Goal: Information Seeking & Learning: Learn about a topic

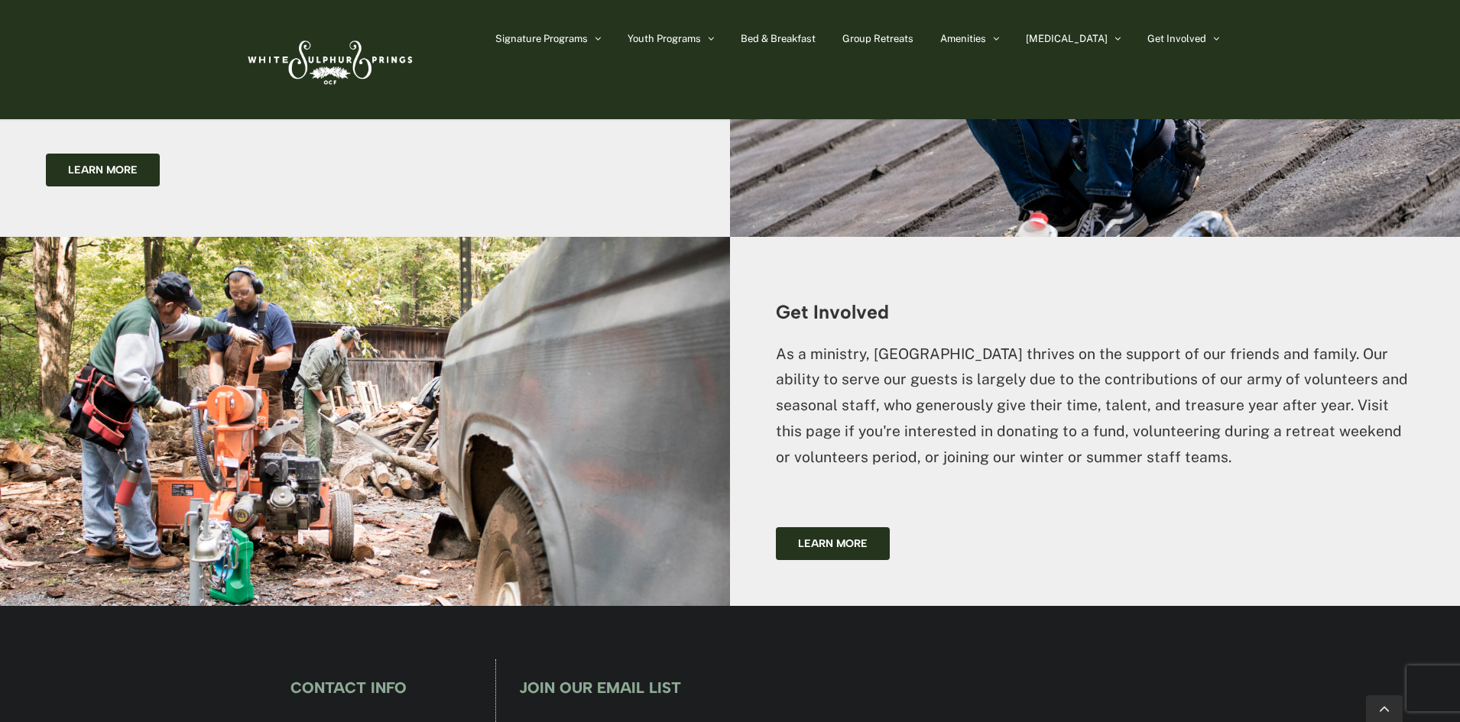
scroll to position [3863, 0]
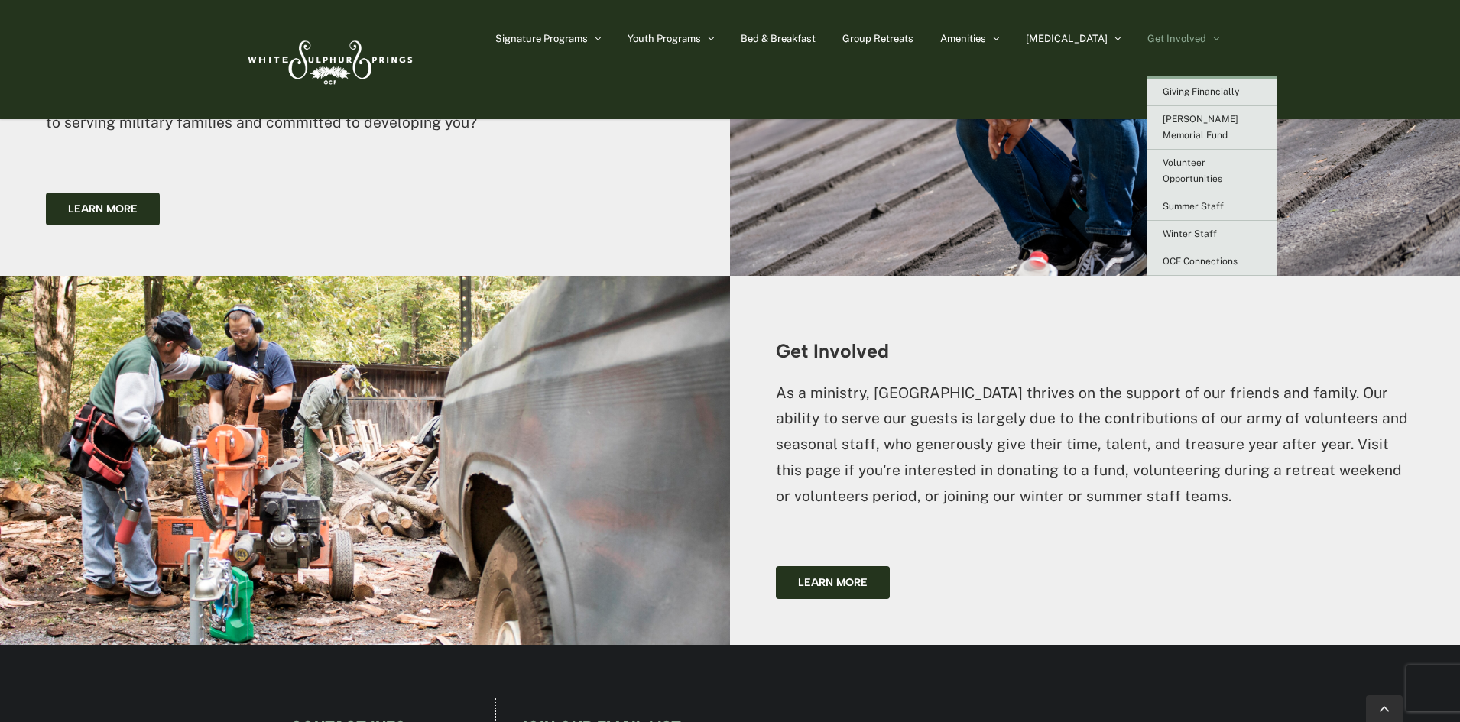
click at [1205, 37] on span "Get Involved" at bounding box center [1176, 39] width 59 height 10
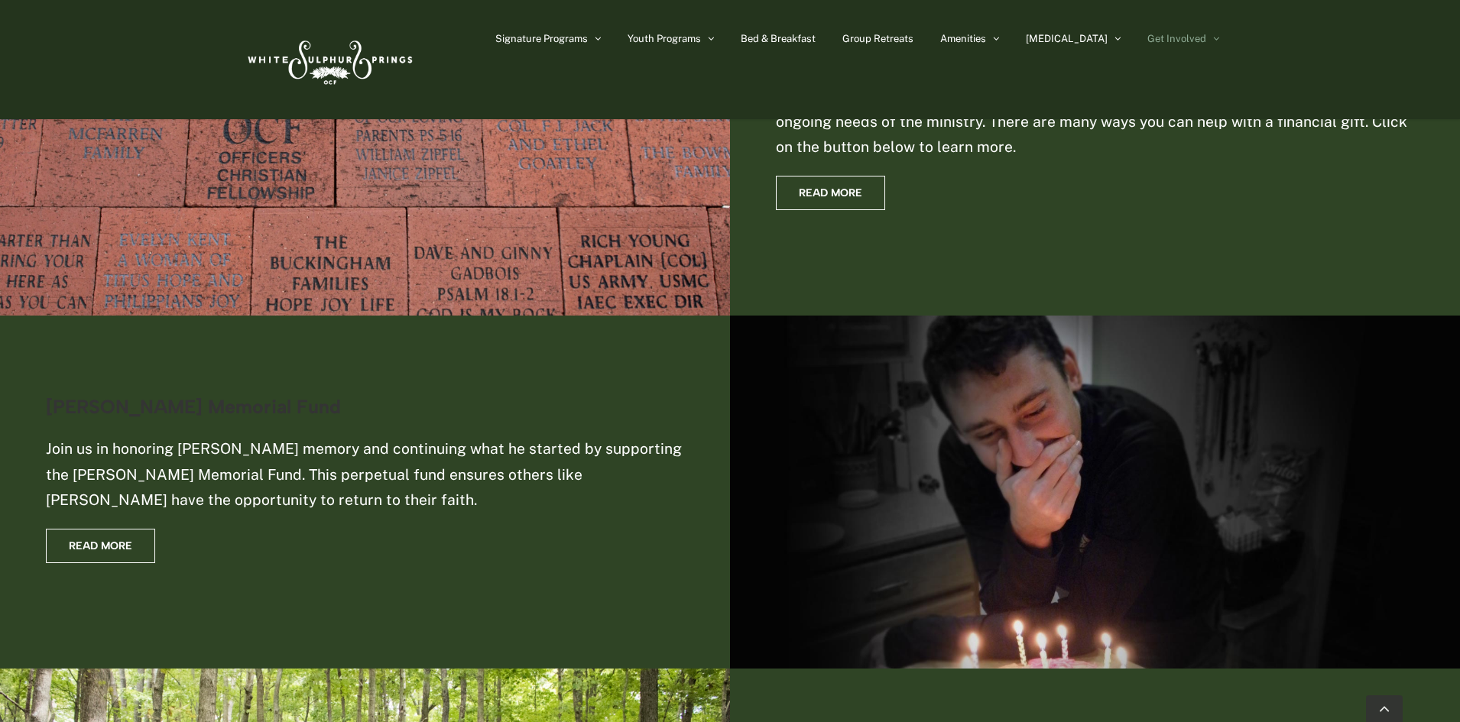
scroll to position [1452, 0]
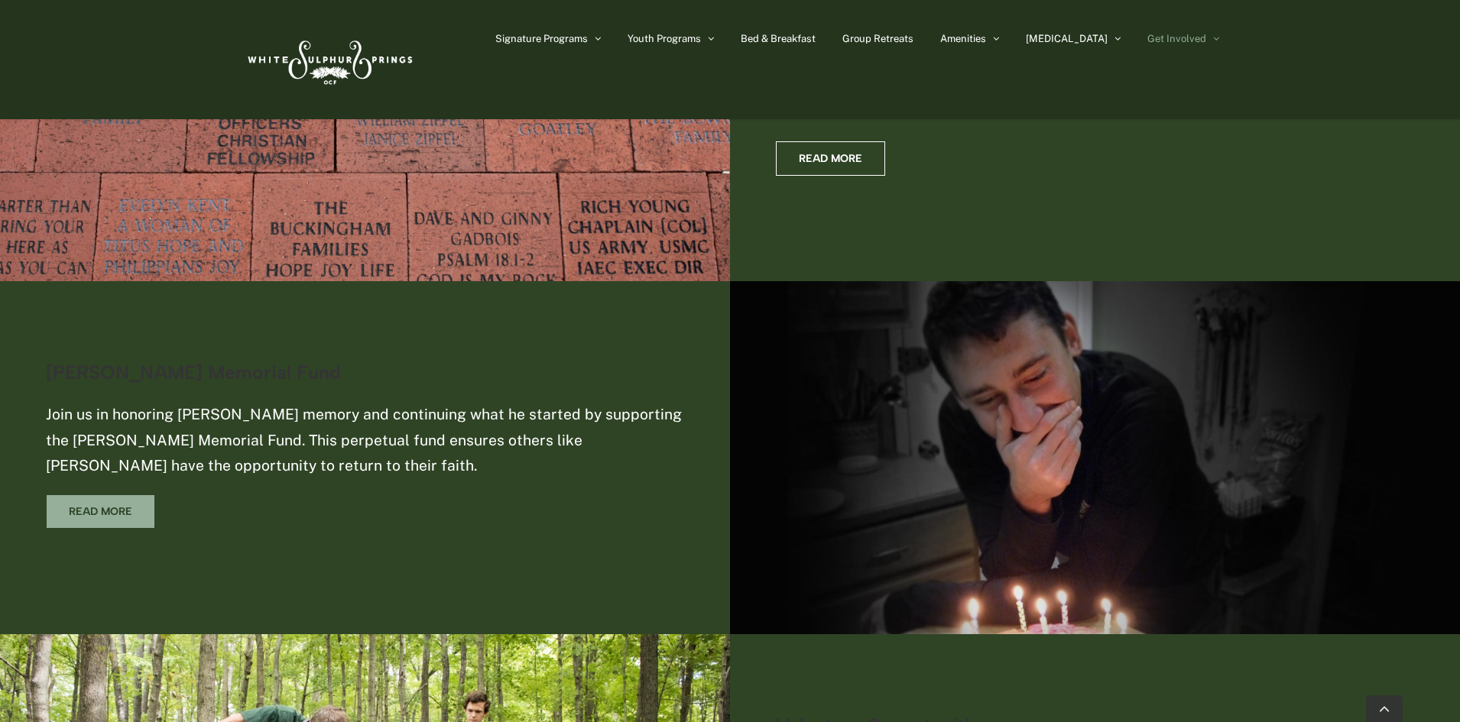
click at [106, 505] on span "Read More" at bounding box center [100, 511] width 63 height 13
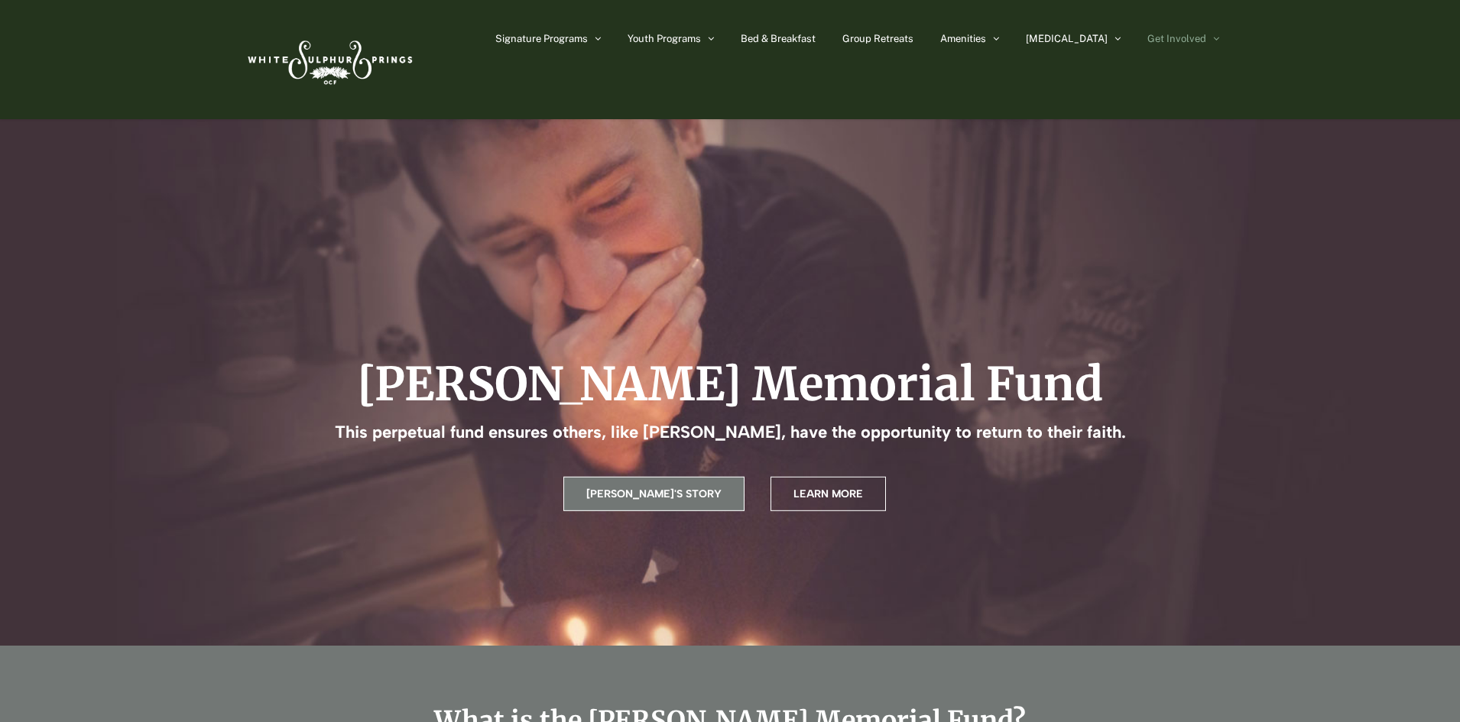
click at [694, 482] on link "Andrew's Story" at bounding box center [653, 494] width 181 height 34
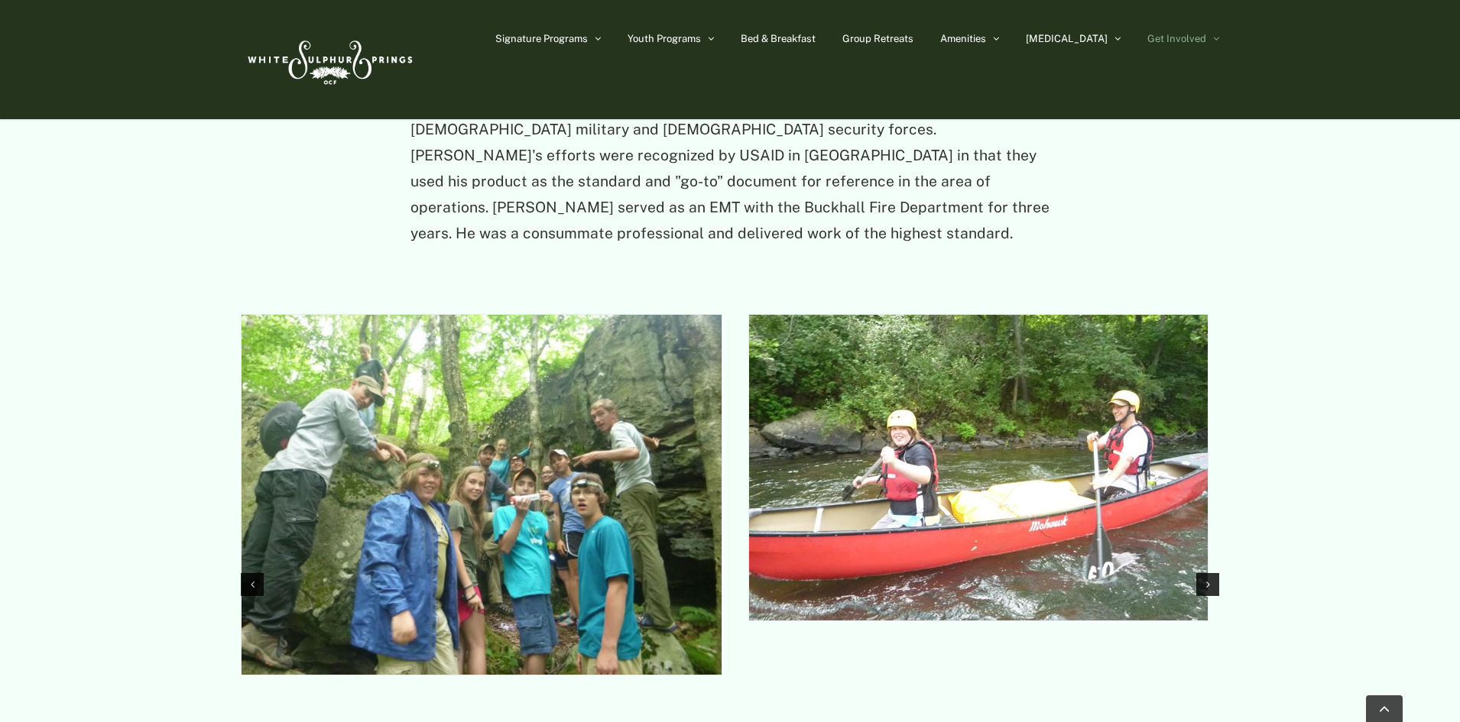
scroll to position [1920, 0]
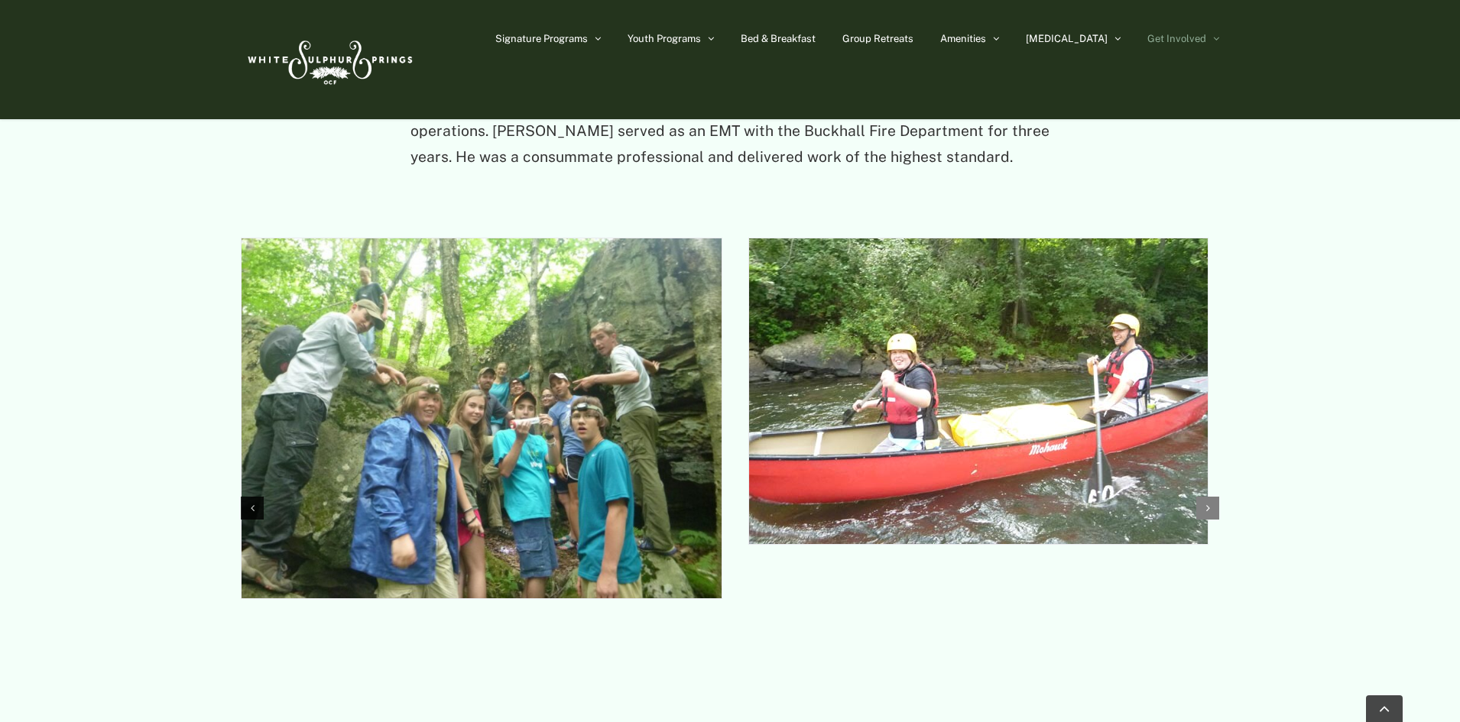
click at [1211, 497] on div "Next slide" at bounding box center [1207, 508] width 23 height 23
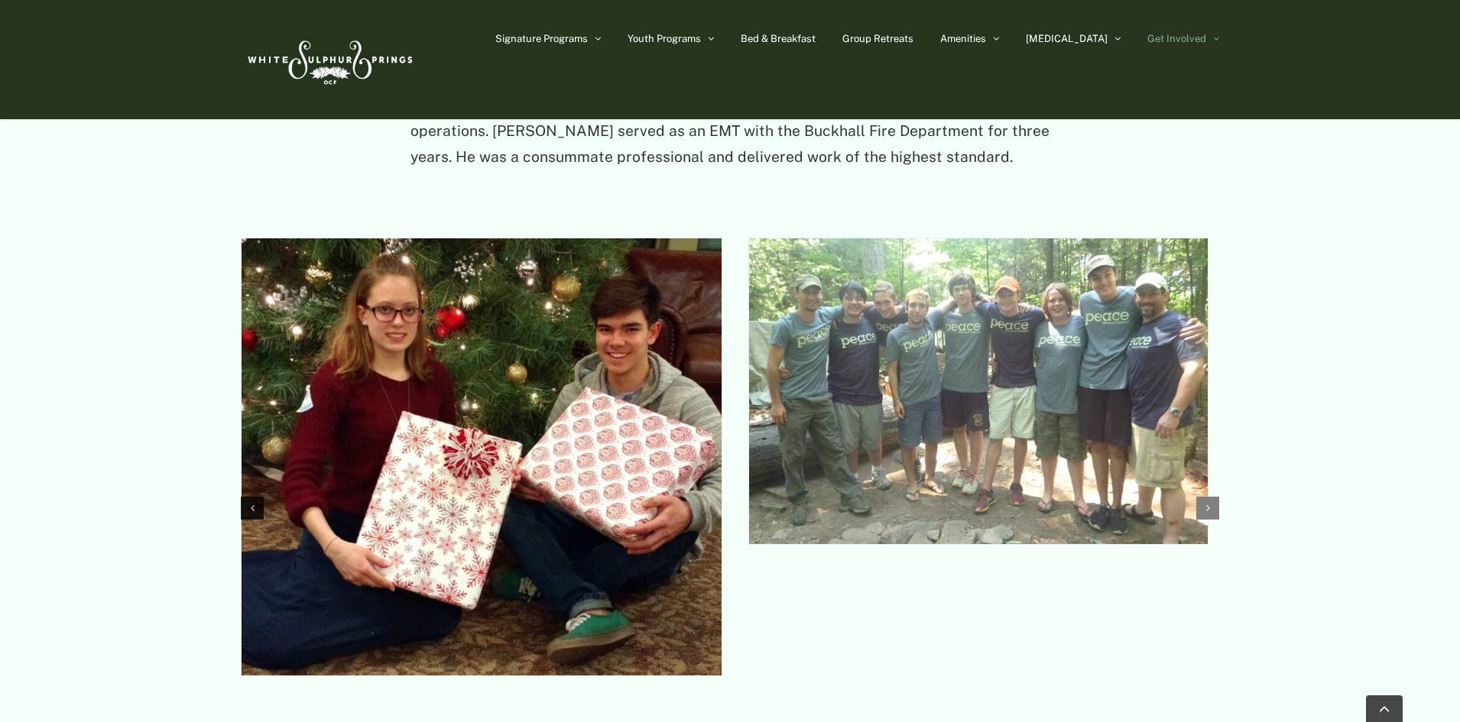
click at [1211, 497] on div "Next slide" at bounding box center [1207, 508] width 23 height 23
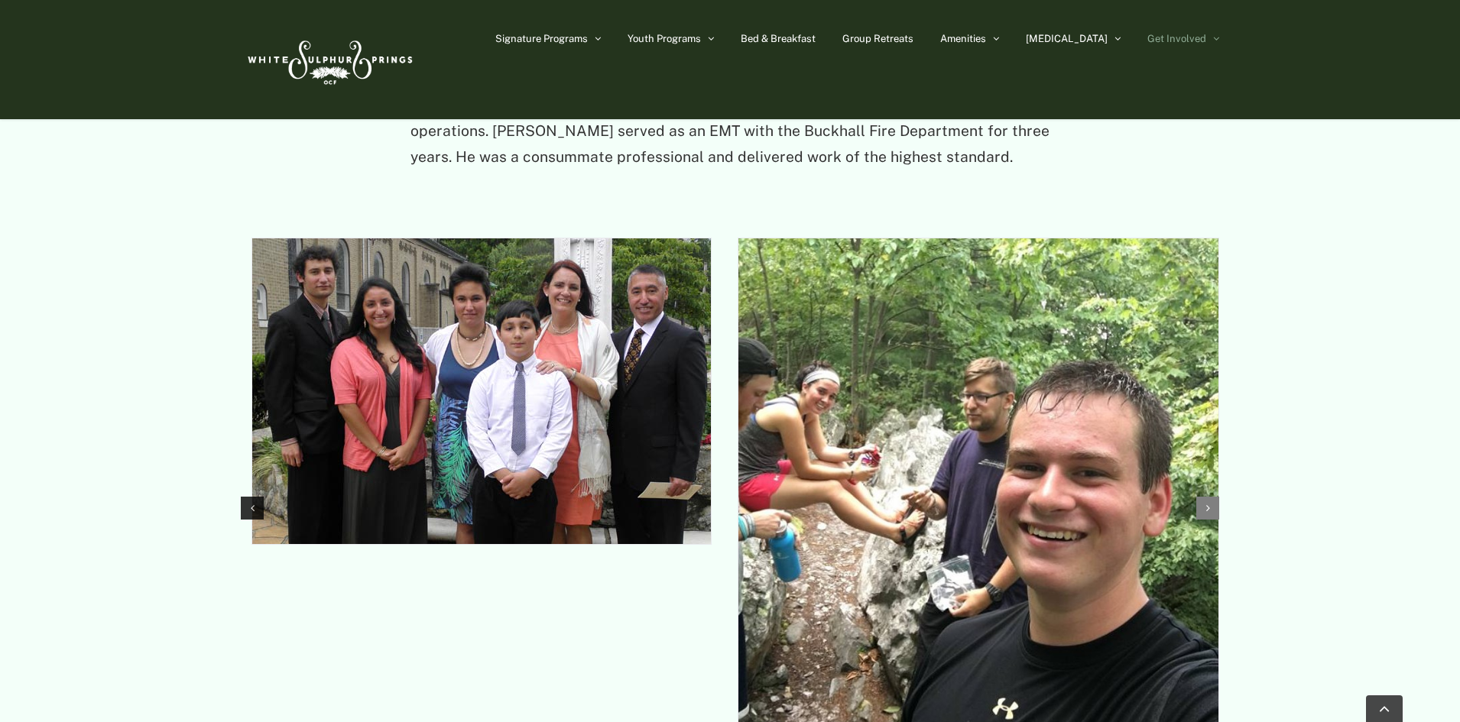
click at [1211, 497] on div "Next slide" at bounding box center [1207, 508] width 23 height 23
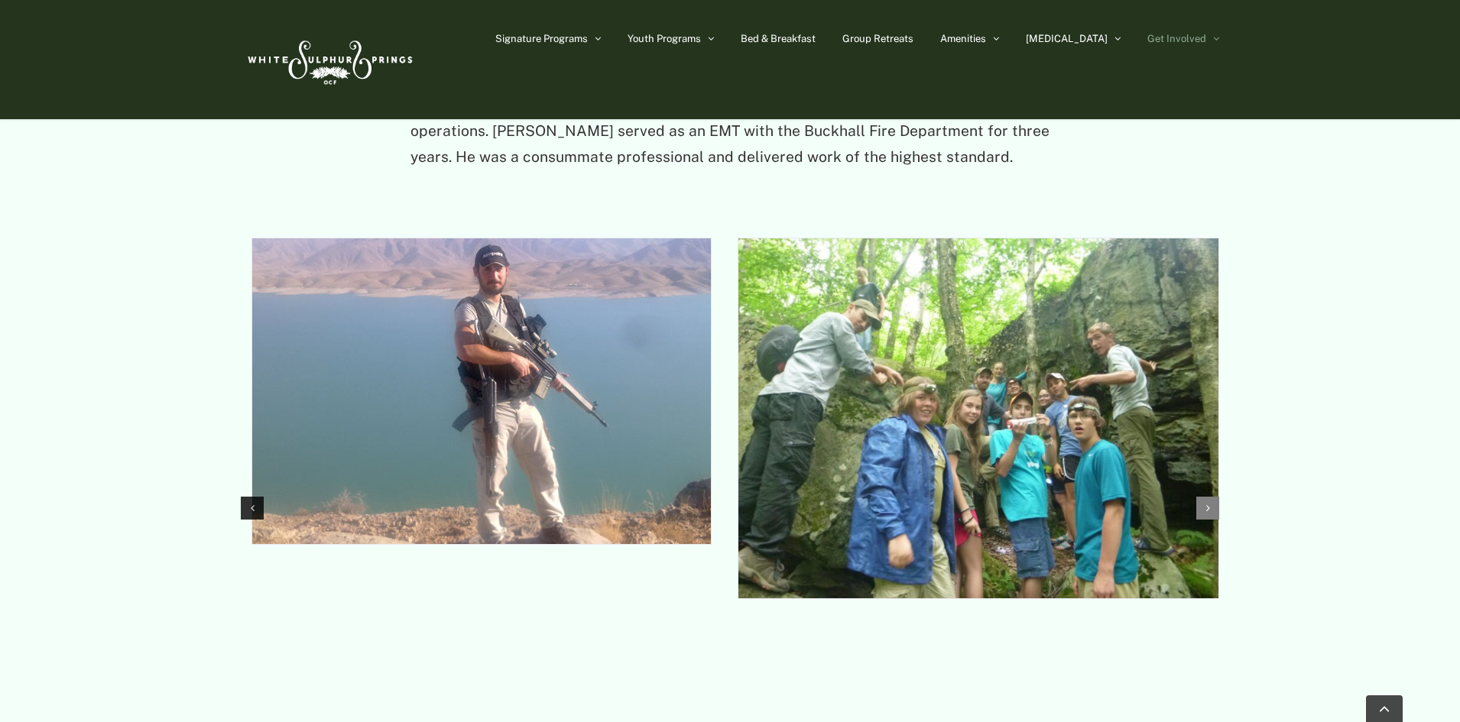
click at [1211, 497] on div "Next slide" at bounding box center [1207, 508] width 23 height 23
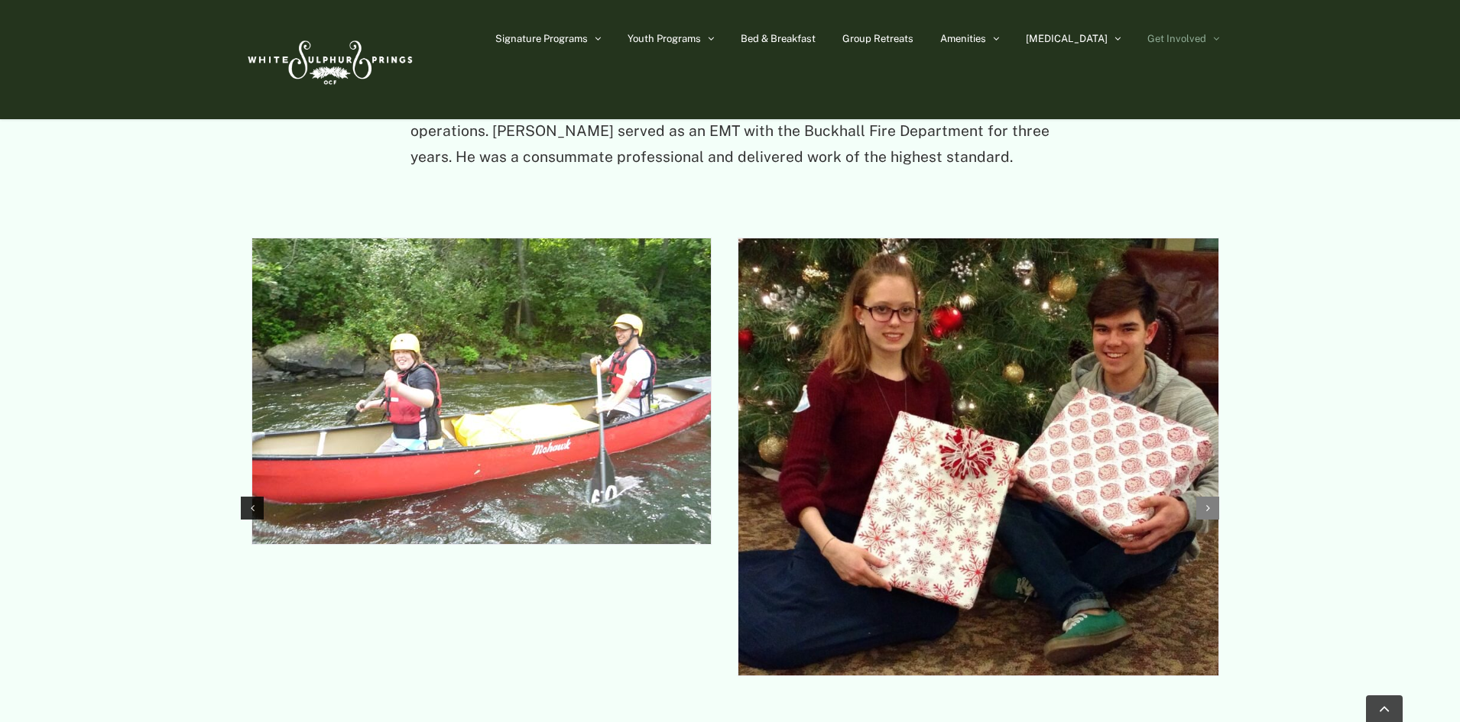
click at [1211, 497] on div "Next slide" at bounding box center [1207, 508] width 23 height 23
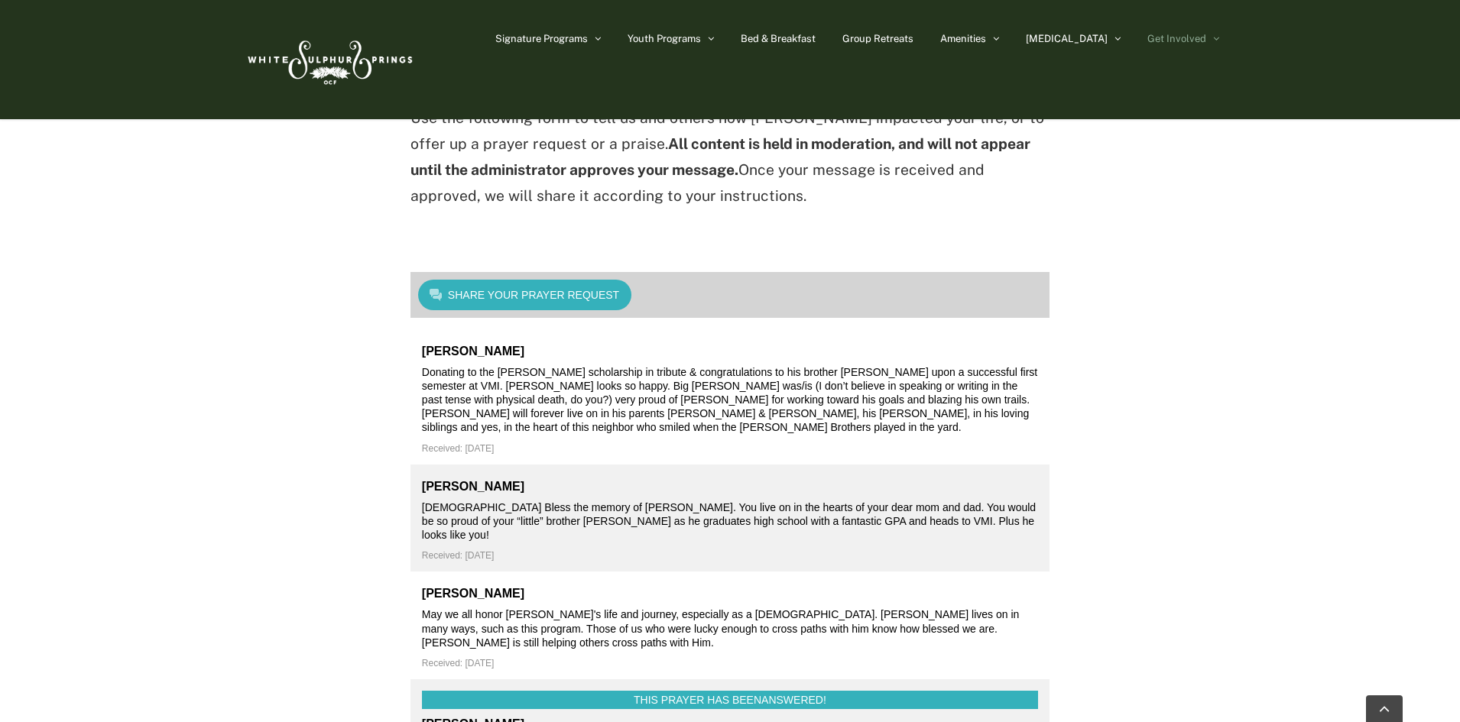
scroll to position [4443, 0]
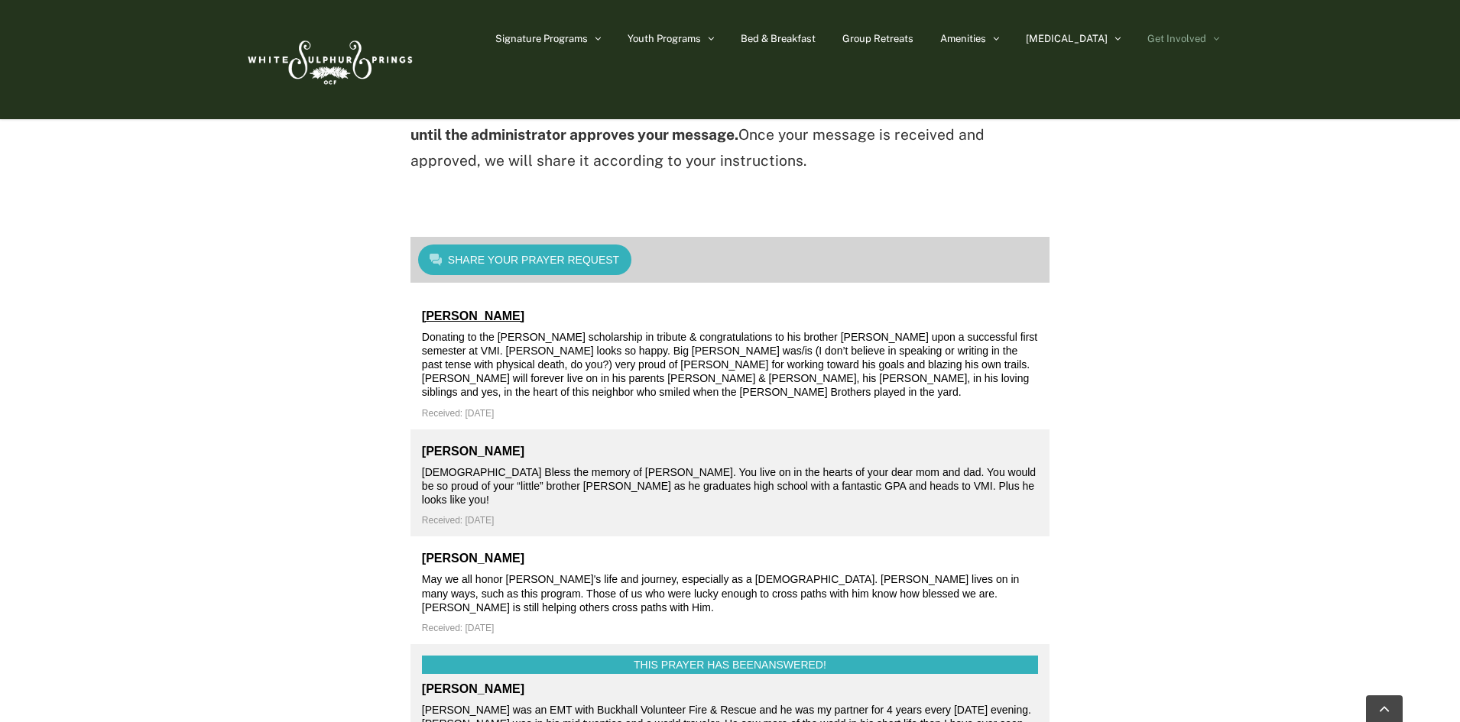
click at [481, 310] on link "Janet Garland Payne" at bounding box center [473, 316] width 102 height 13
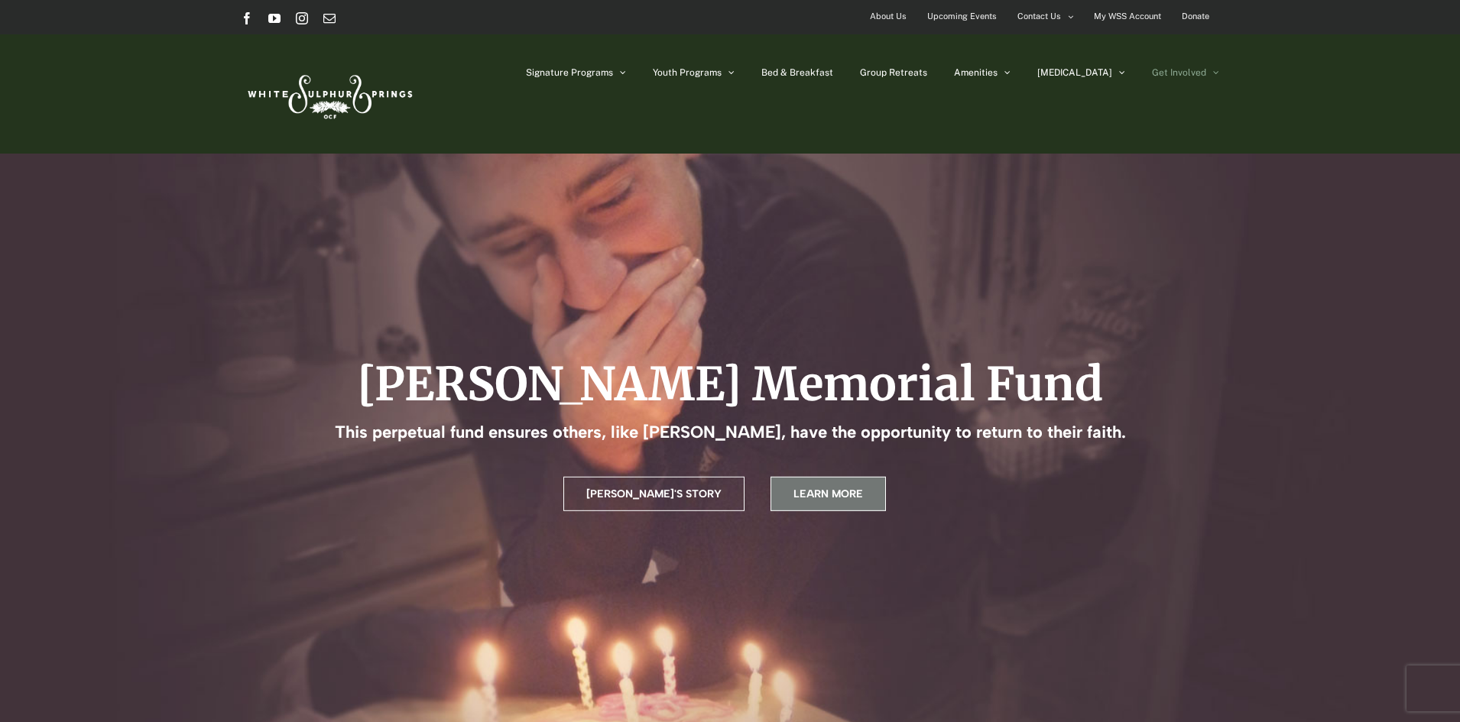
click at [793, 494] on span "Learn More" at bounding box center [828, 494] width 70 height 13
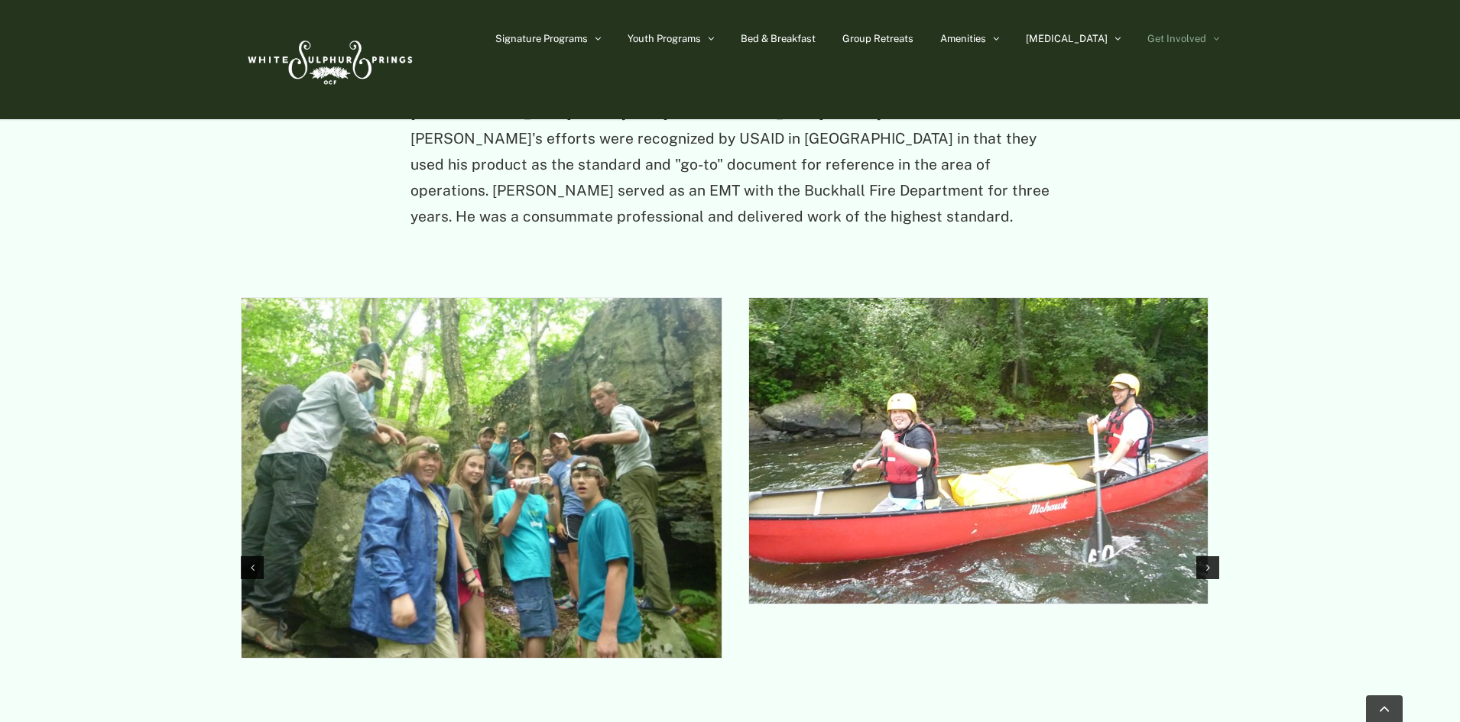
scroll to position [1887, 0]
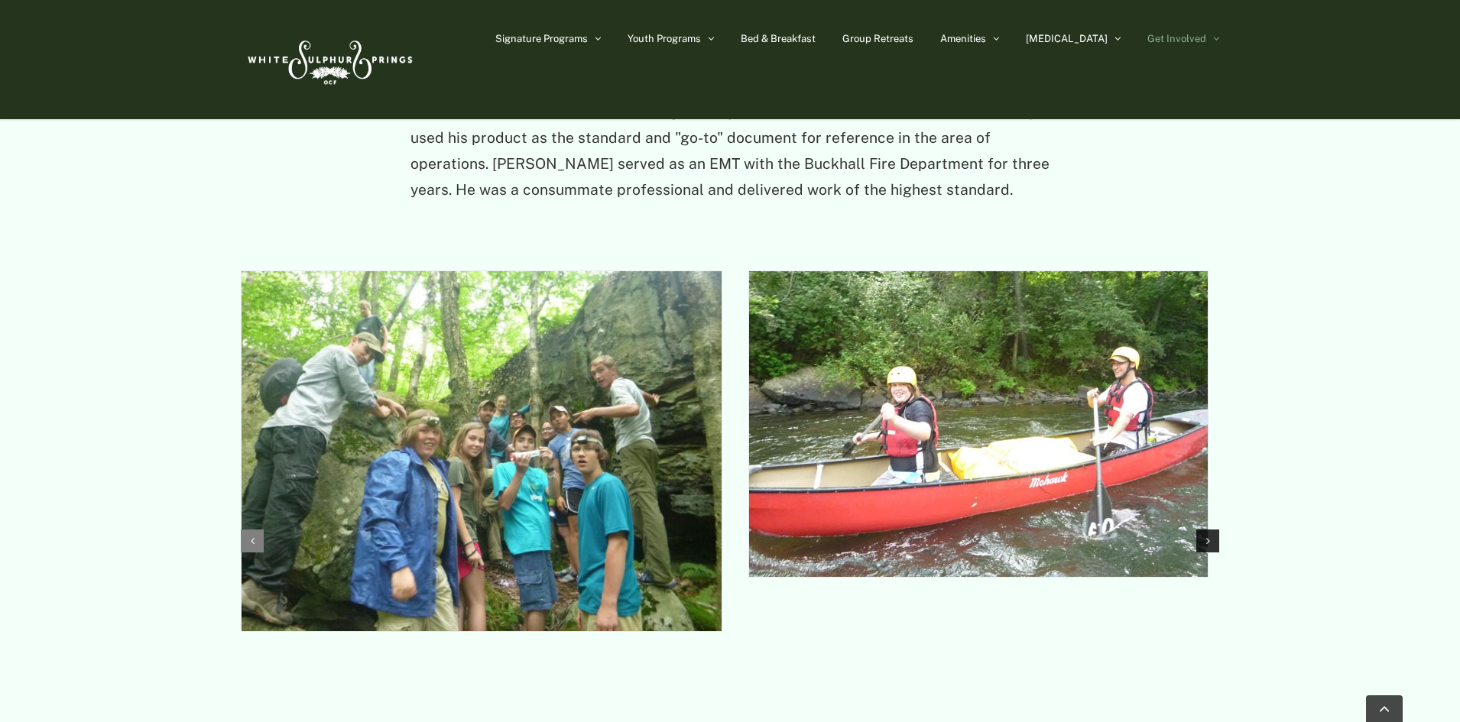
click at [252, 536] on icon "Previous slide" at bounding box center [253, 541] width 4 height 11
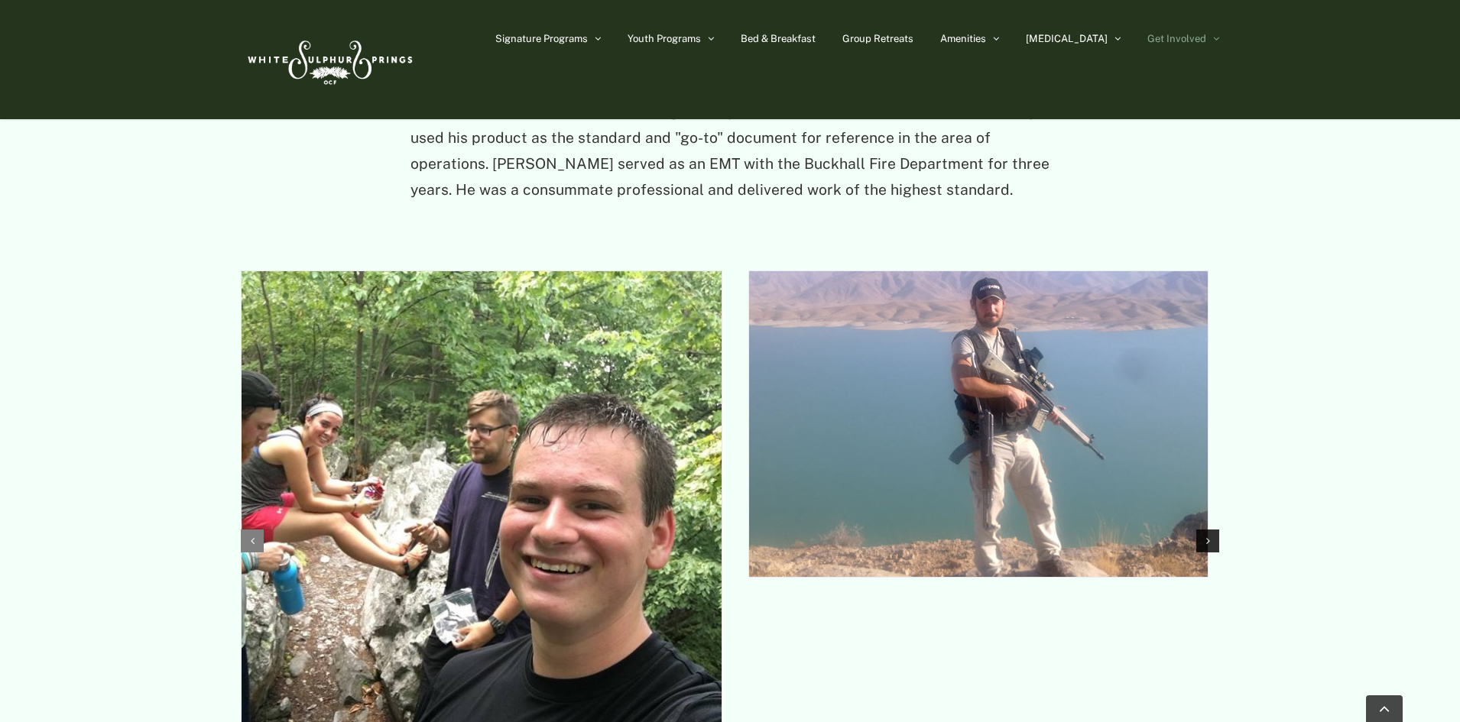
click at [252, 536] on icon "Previous slide" at bounding box center [253, 541] width 4 height 11
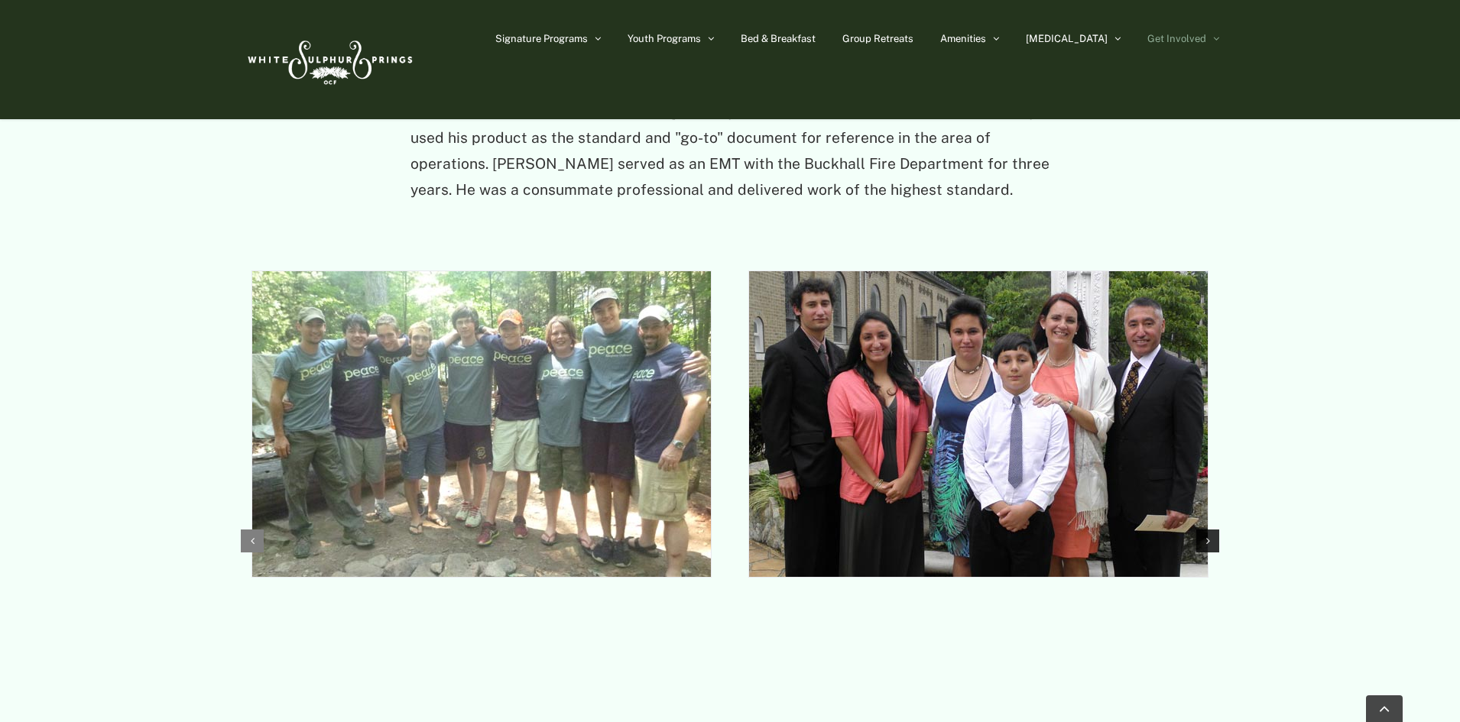
click at [251, 536] on icon "Previous slide" at bounding box center [253, 541] width 4 height 11
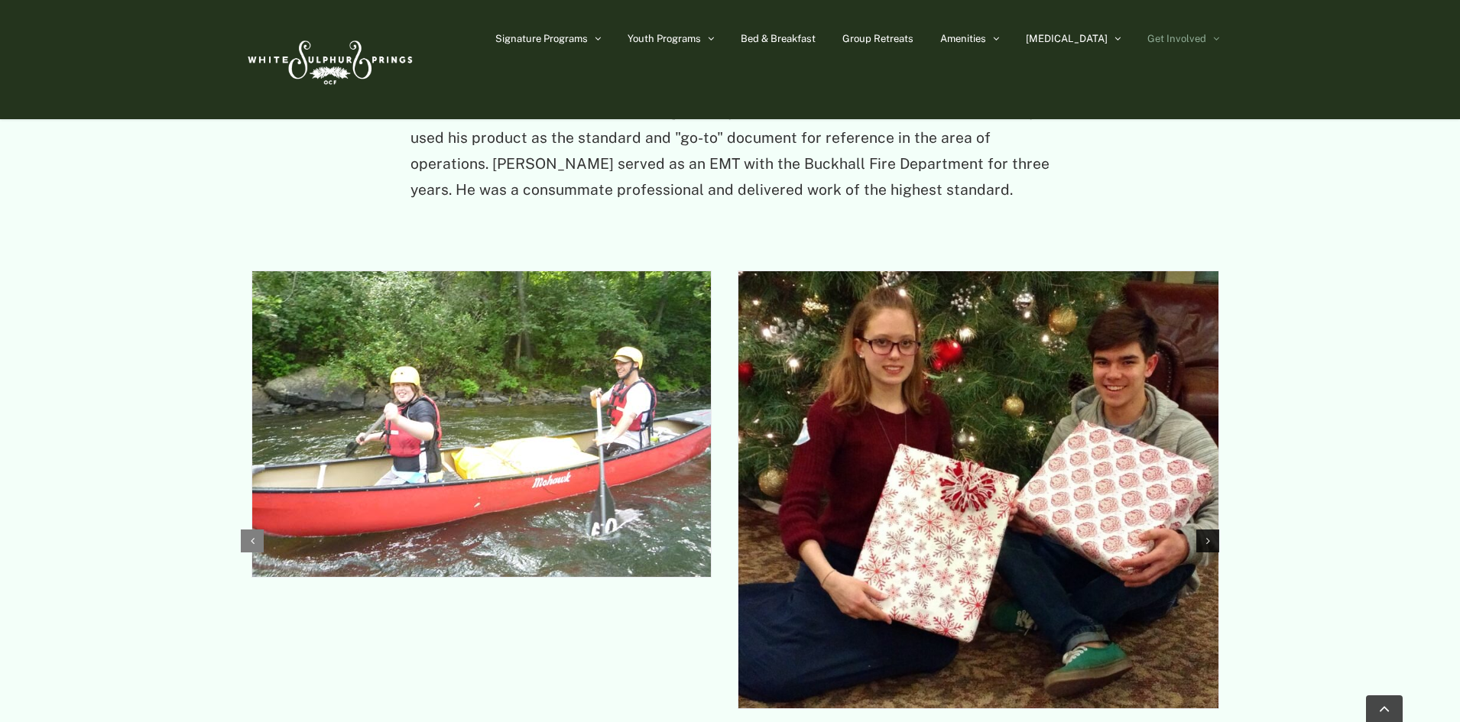
click at [251, 536] on icon "Previous slide" at bounding box center [253, 541] width 4 height 11
